Goal: Task Accomplishment & Management: Use online tool/utility

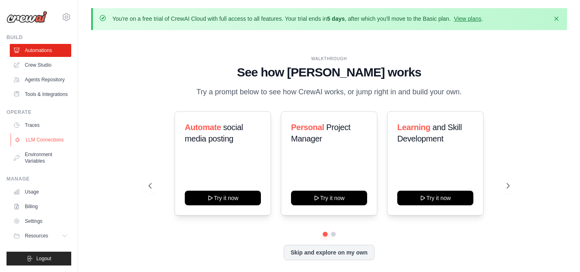
click at [49, 140] on link "LLM Connections" at bounding box center [41, 140] width 61 height 13
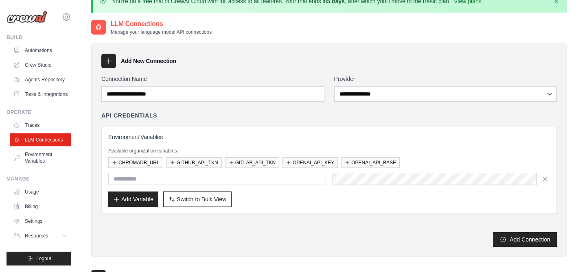
scroll to position [19, 0]
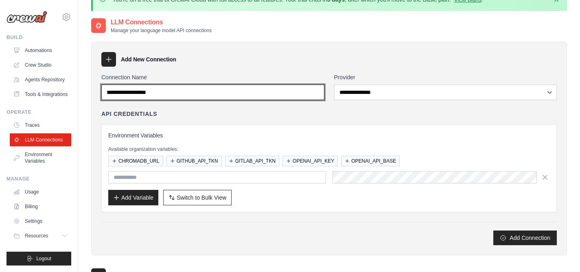
click at [241, 95] on input "Connection Name" at bounding box center [212, 92] width 223 height 15
